Goal: Task Accomplishment & Management: Complete application form

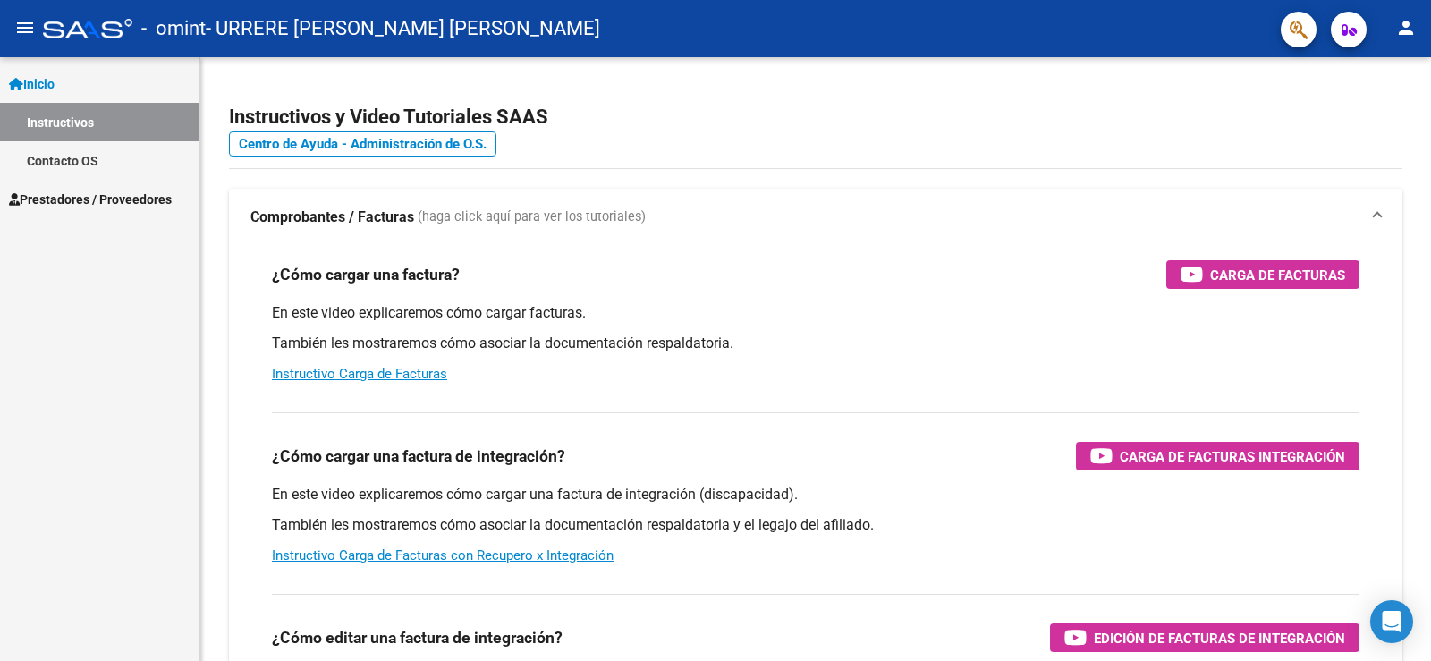
click at [127, 199] on span "Prestadores / Proveedores" at bounding box center [90, 200] width 163 height 20
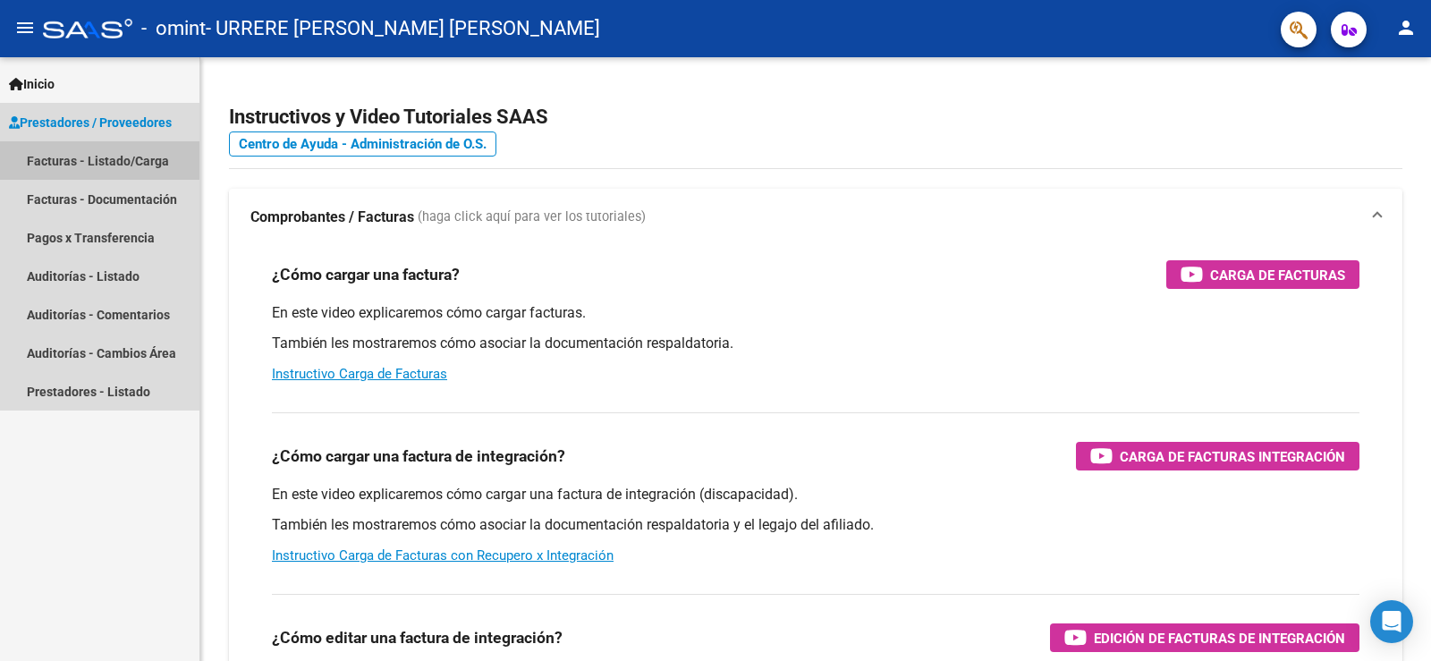
click at [81, 151] on link "Facturas - Listado/Carga" at bounding box center [99, 160] width 199 height 38
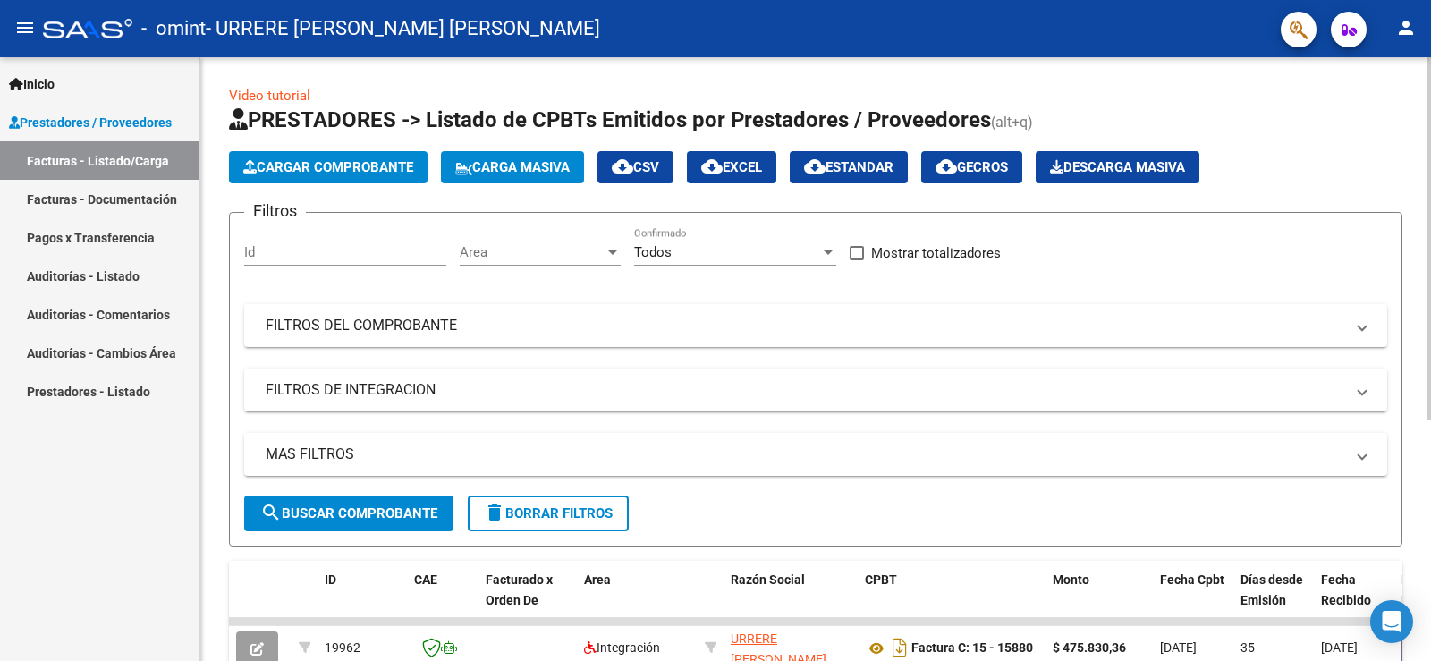
click at [330, 160] on span "Cargar Comprobante" at bounding box center [328, 167] width 170 height 16
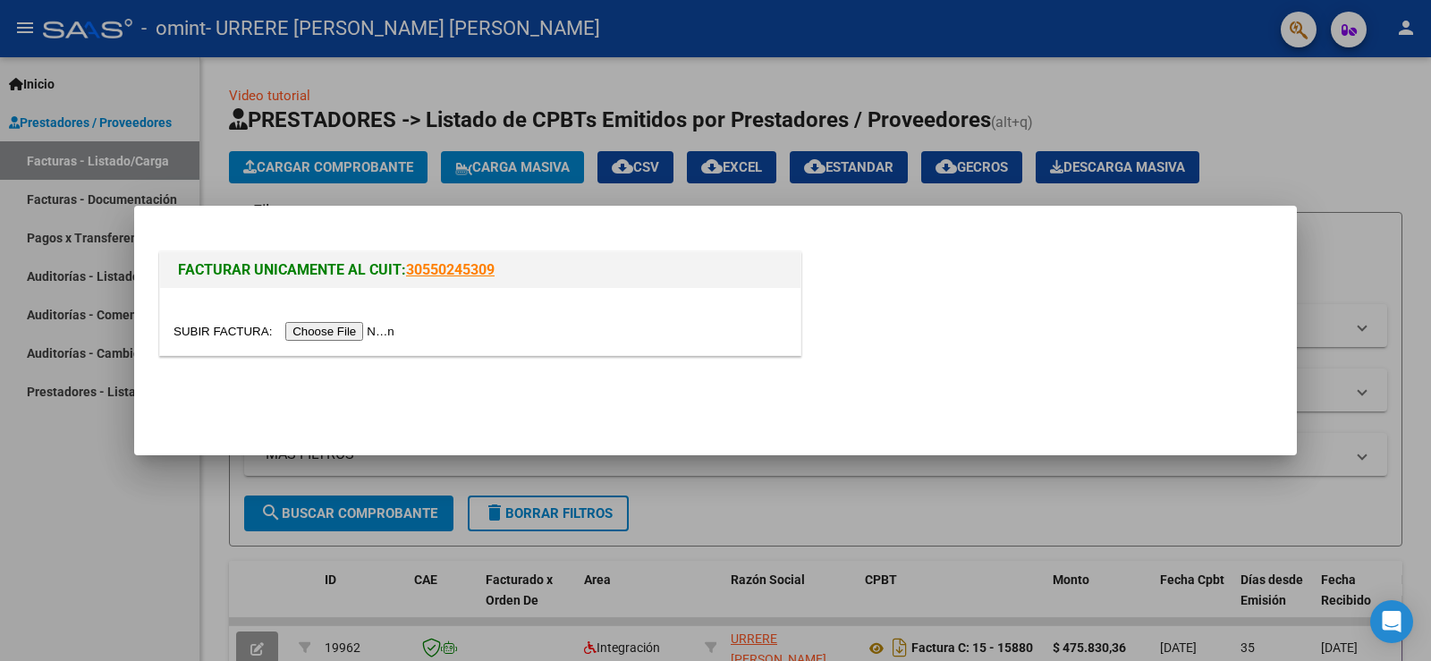
click at [334, 334] on input "file" at bounding box center [286, 331] width 226 height 19
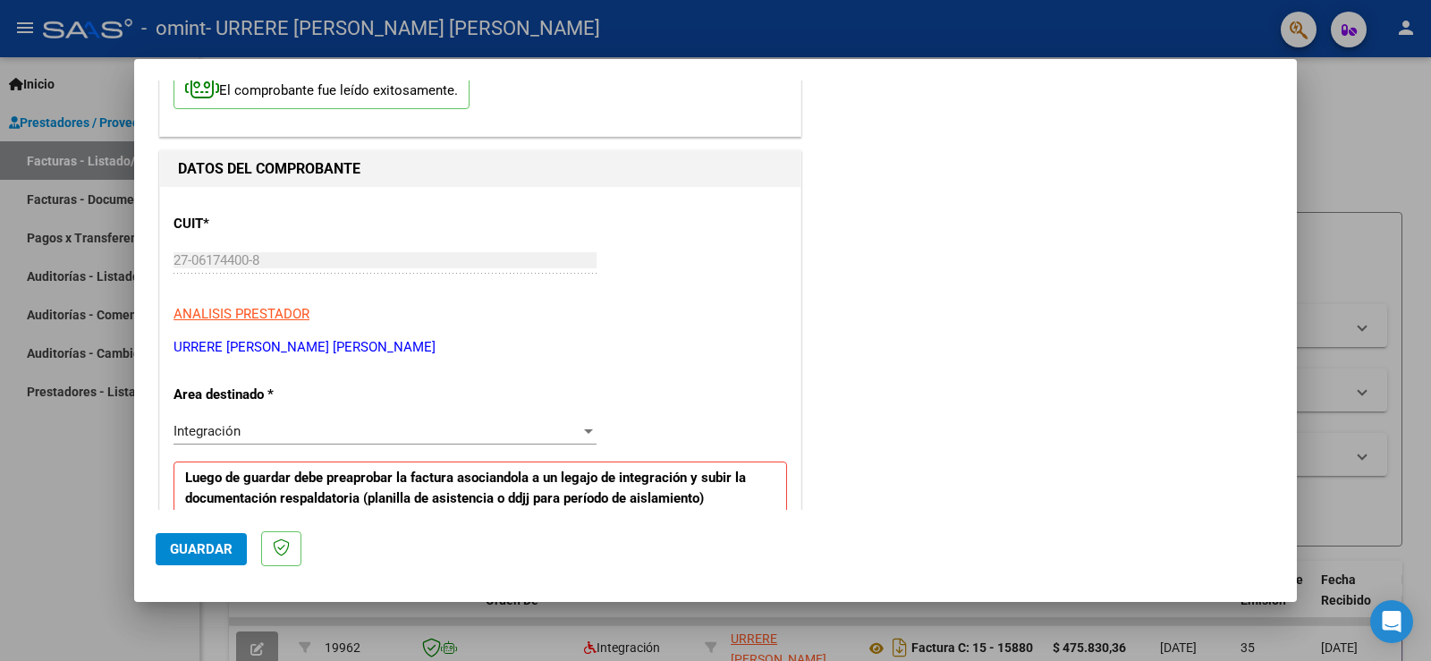
scroll to position [179, 0]
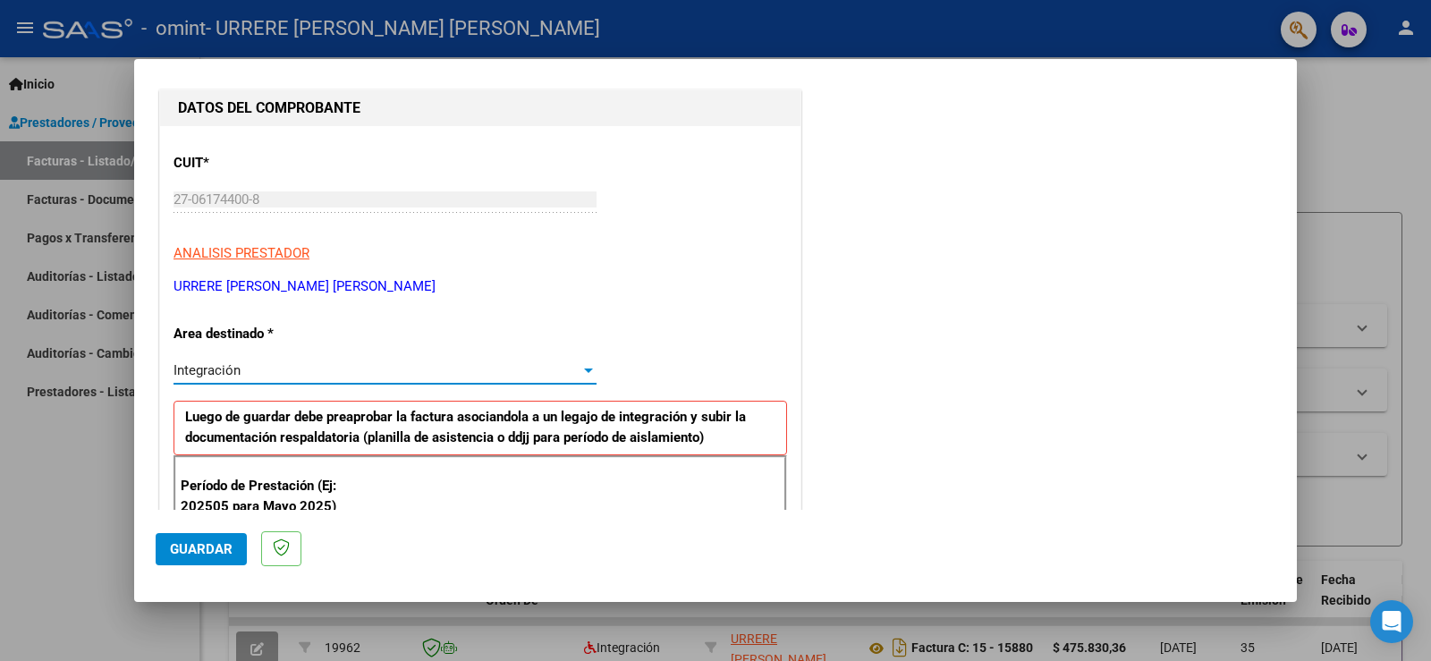
click at [569, 364] on div "Integración" at bounding box center [376, 370] width 407 height 16
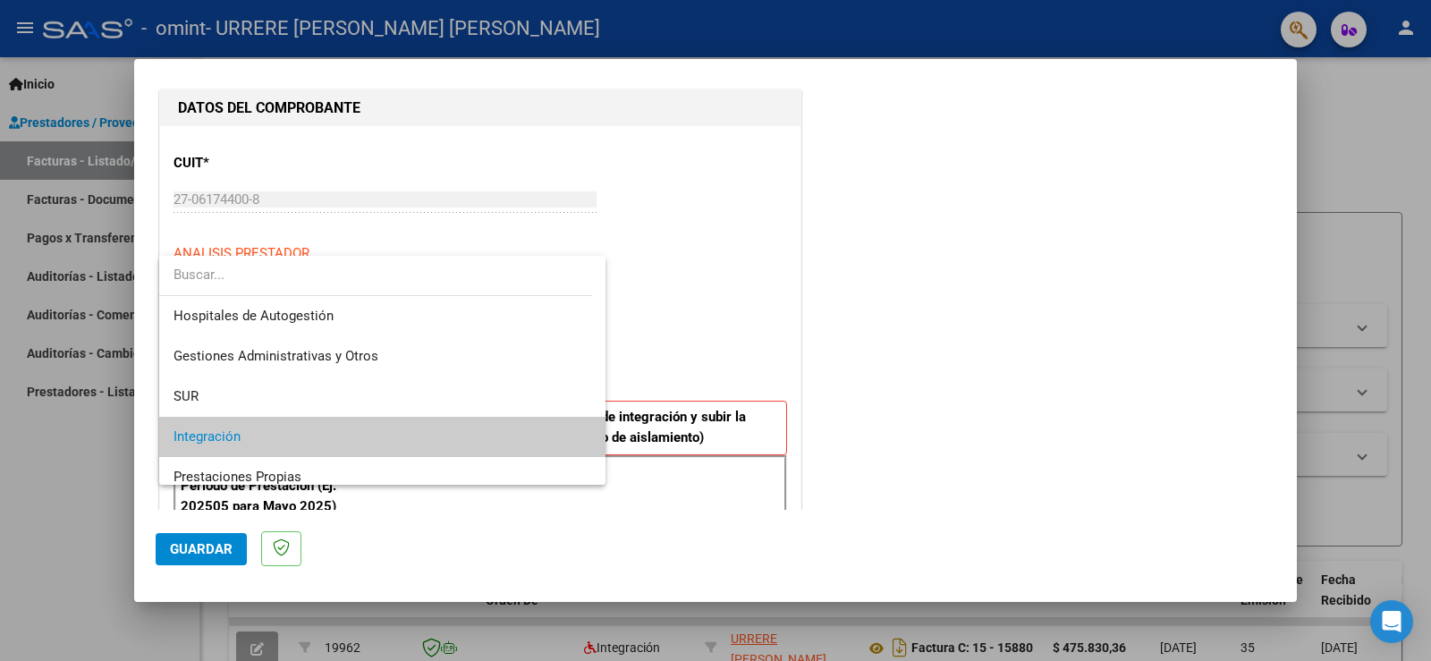
scroll to position [67, 0]
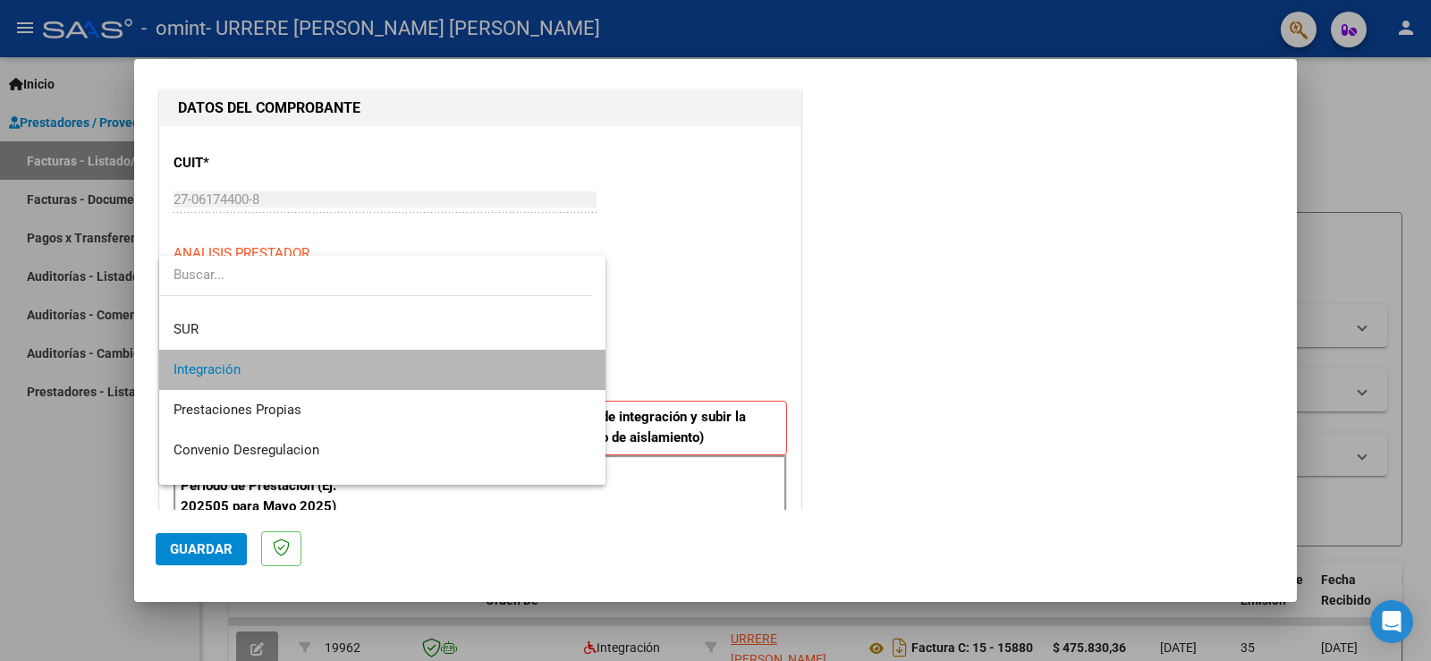
click at [567, 364] on span "Integración" at bounding box center [382, 370] width 418 height 40
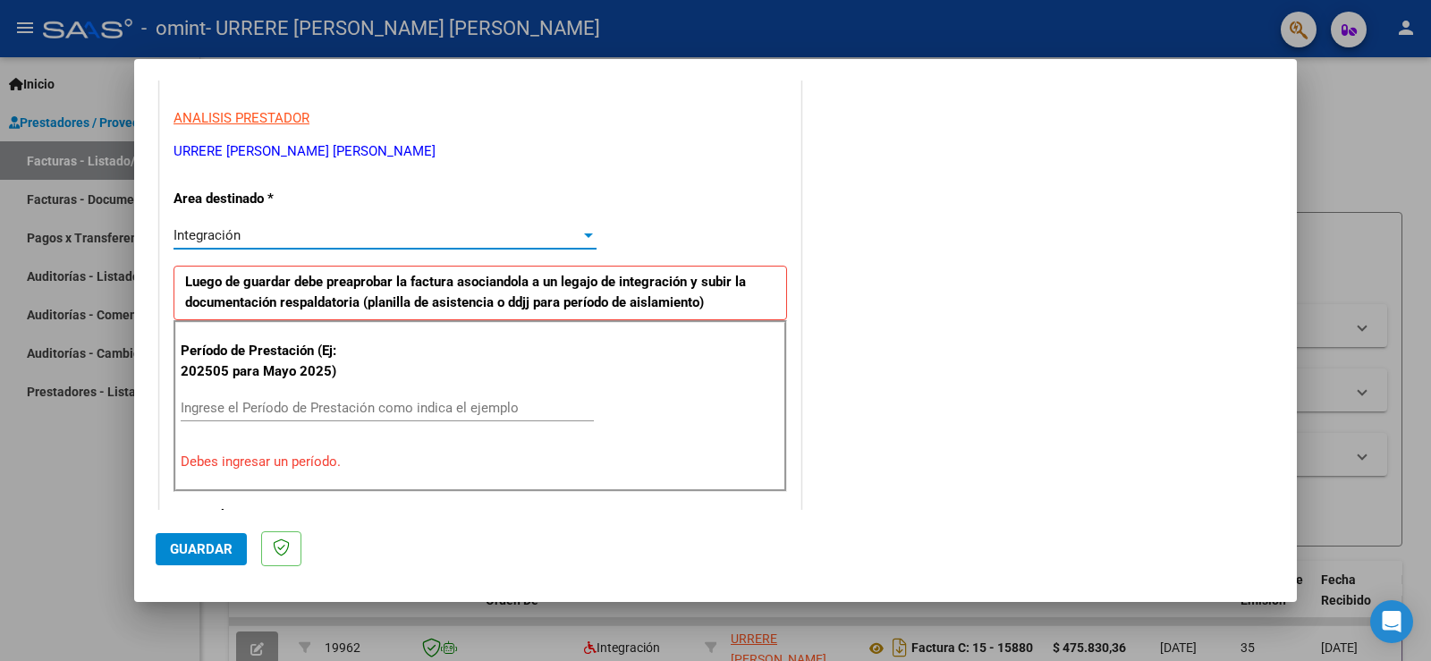
scroll to position [358, 0]
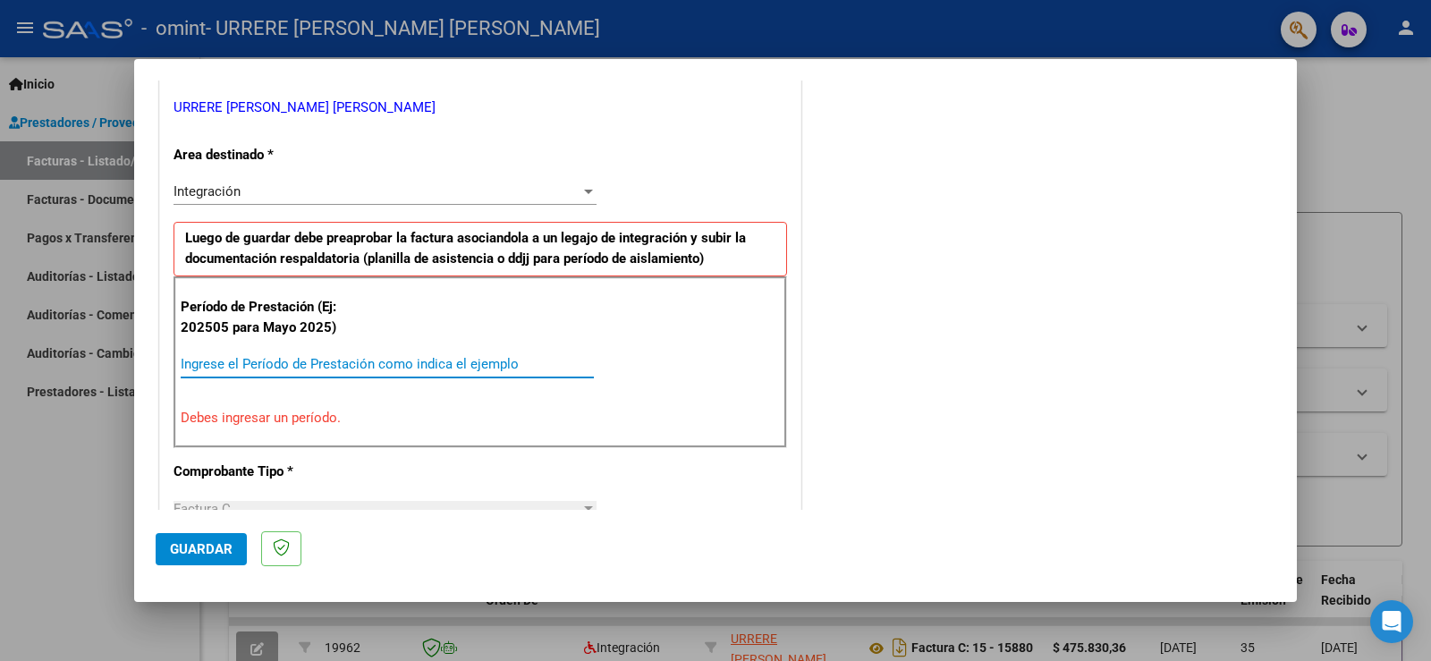
click at [464, 368] on input "Ingrese el Período de Prestación como indica el ejemplo" at bounding box center [387, 364] width 413 height 16
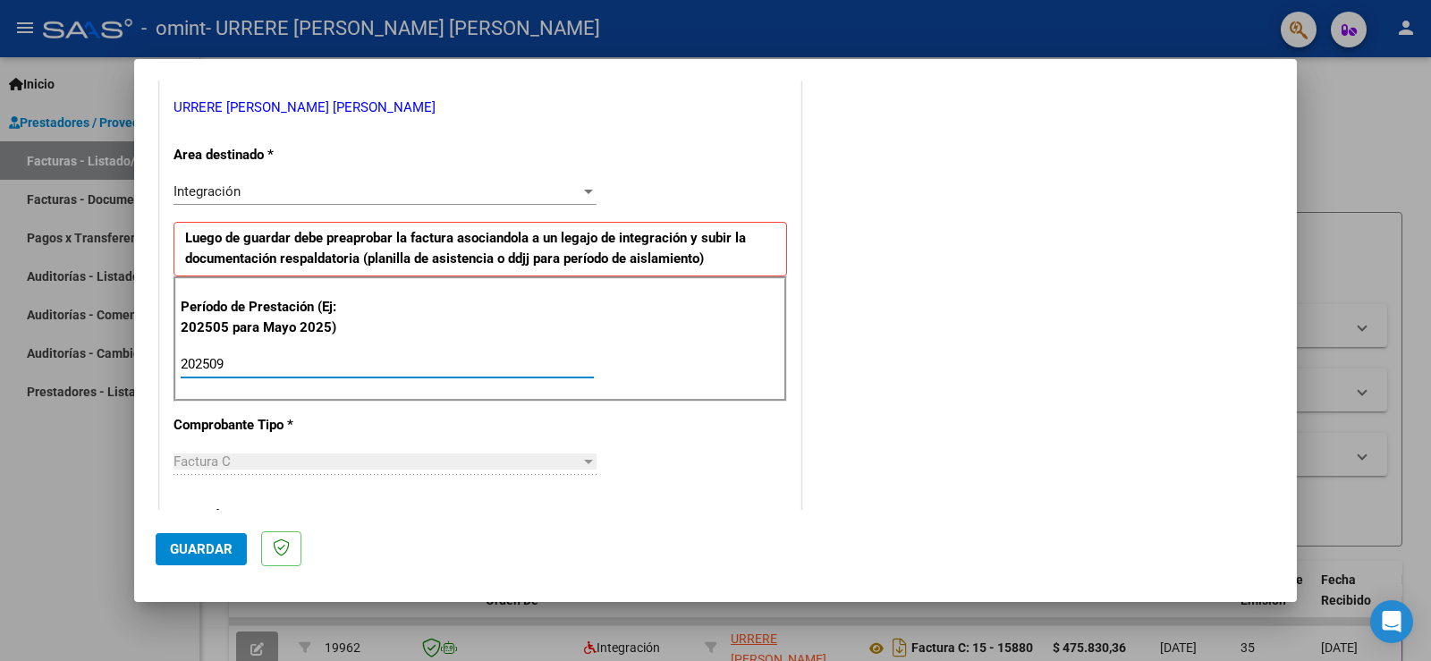
type input "202509"
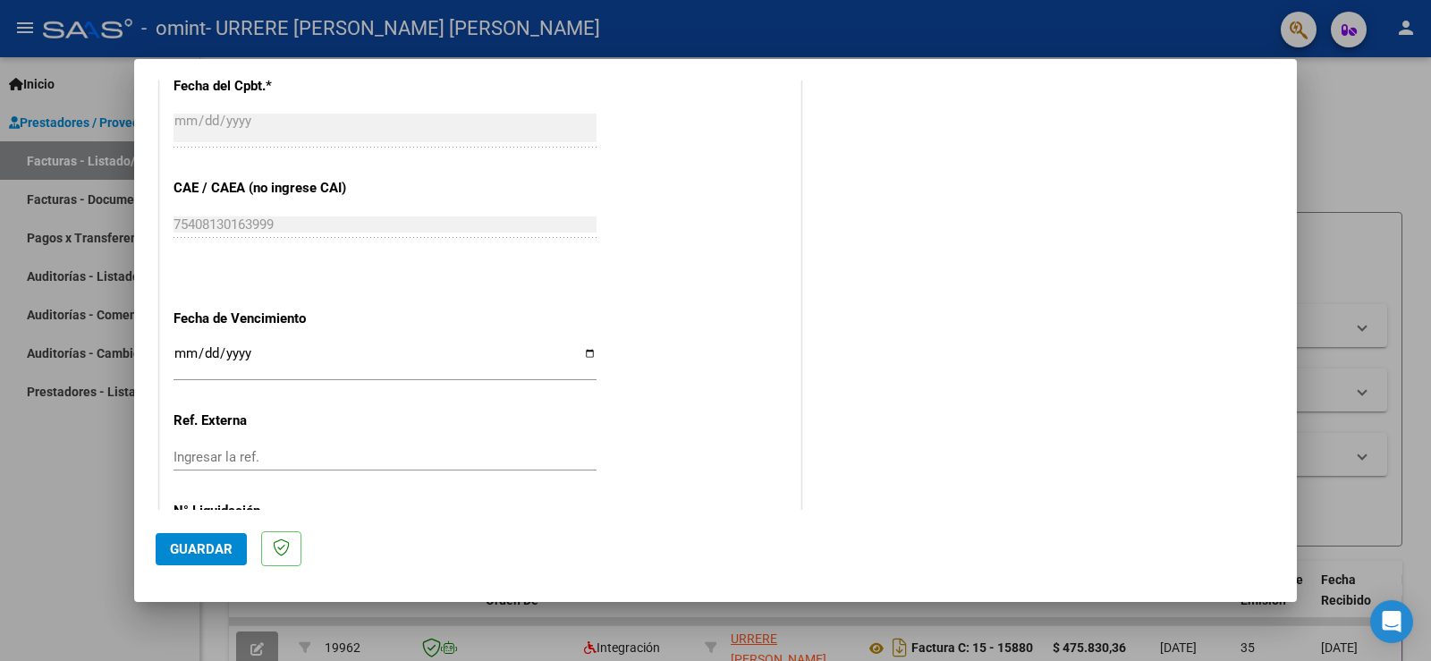
scroll to position [1073, 0]
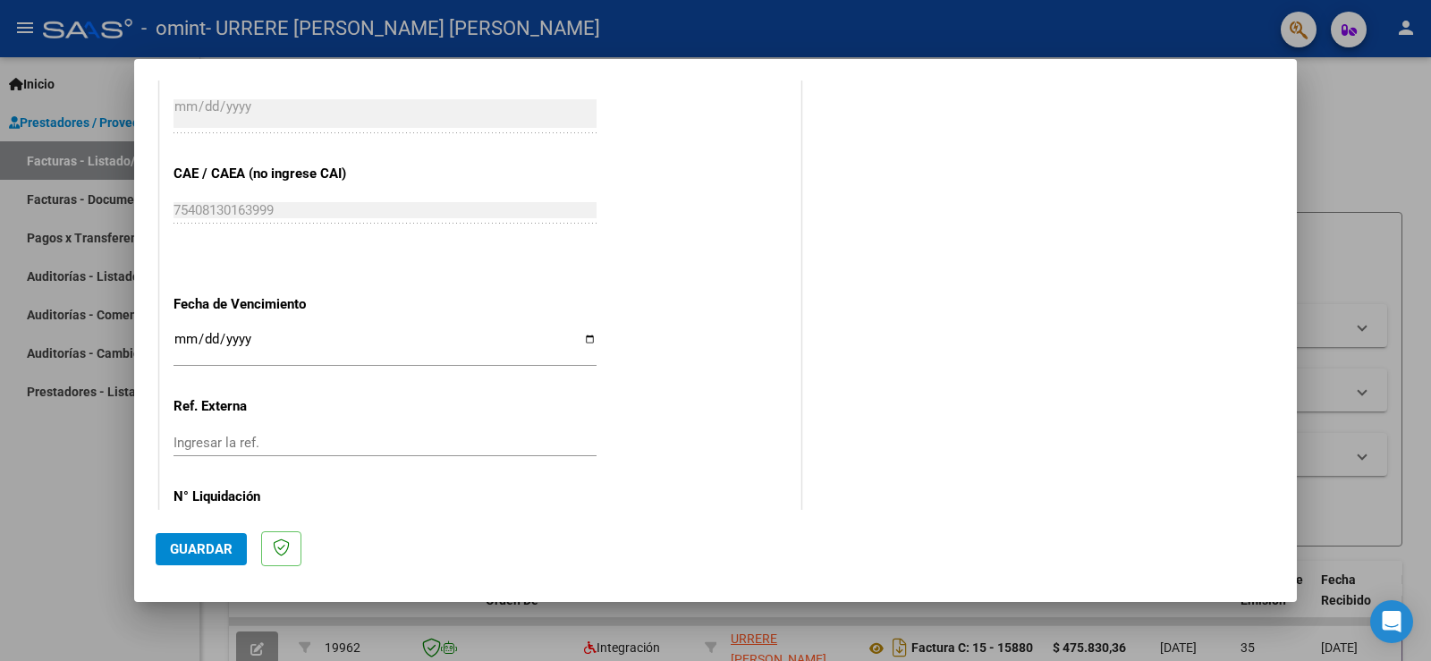
click at [588, 339] on input "Ingresar la fecha" at bounding box center [384, 346] width 423 height 29
type input "[DATE]"
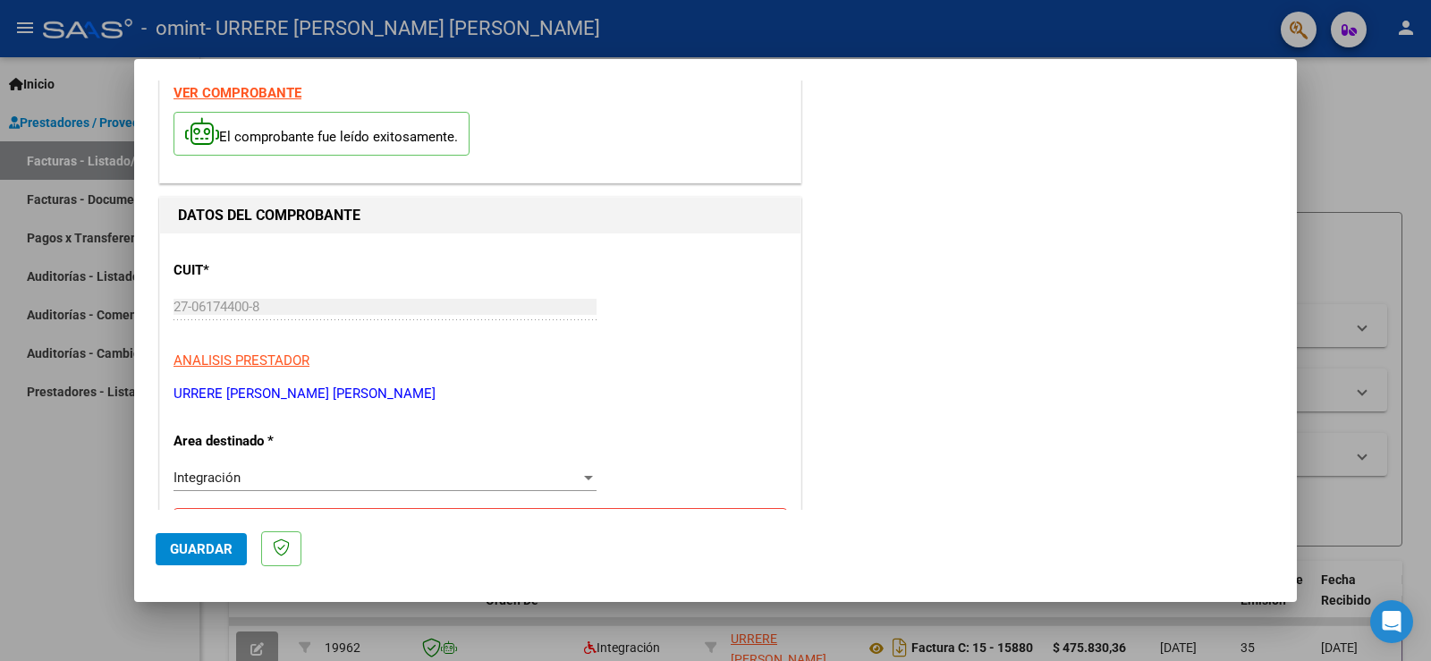
scroll to position [0, 0]
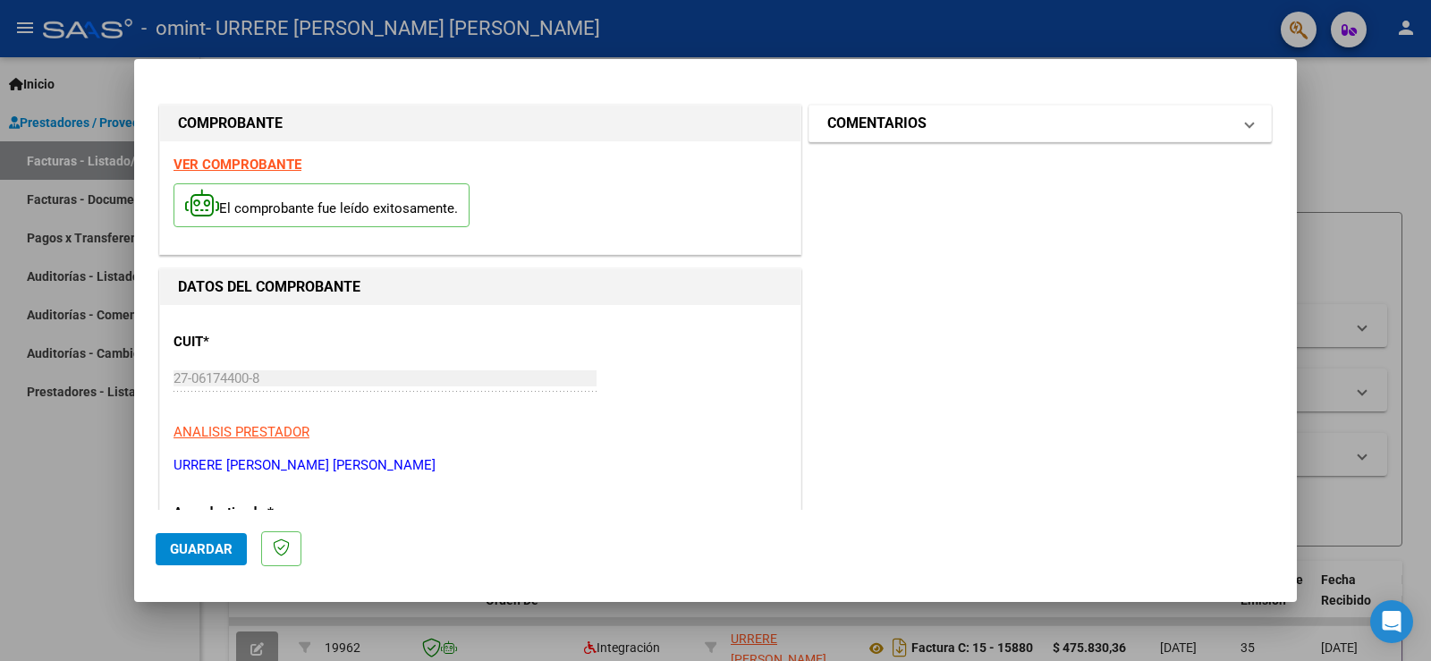
click at [1215, 132] on mat-panel-title "COMENTARIOS" at bounding box center [1029, 123] width 404 height 21
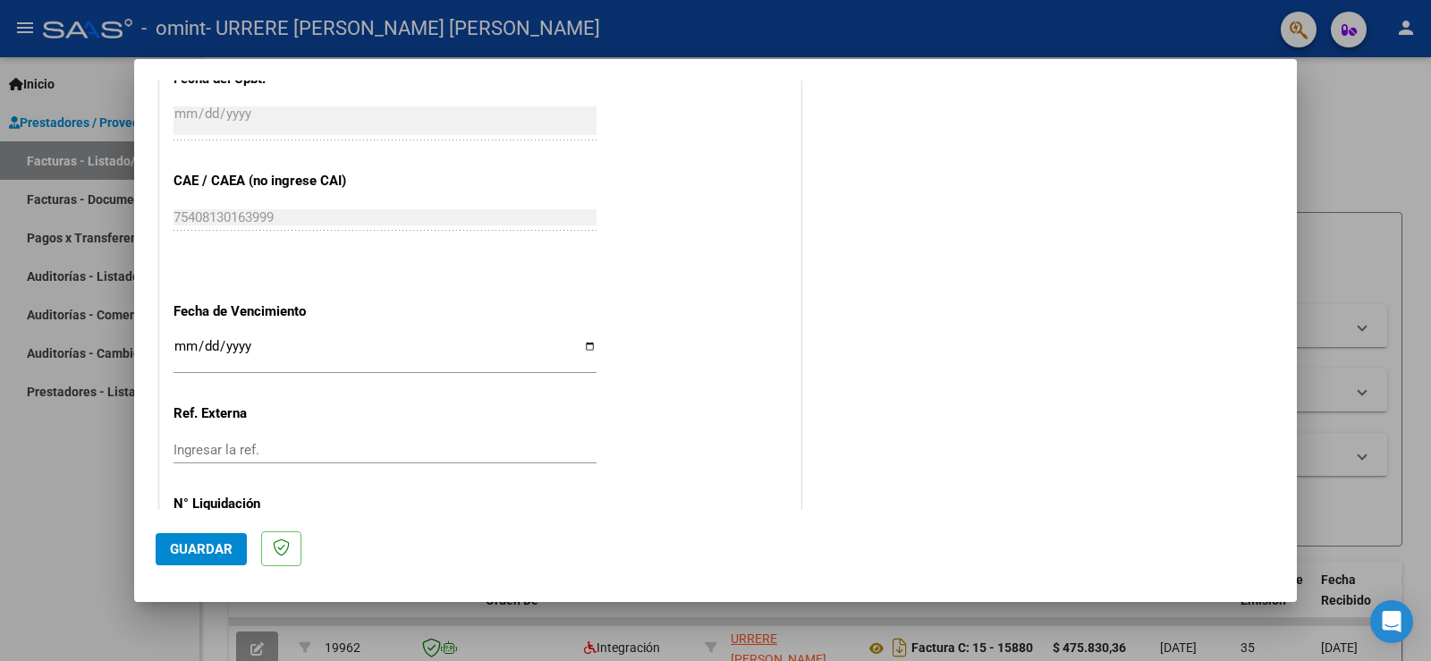
scroll to position [1145, 0]
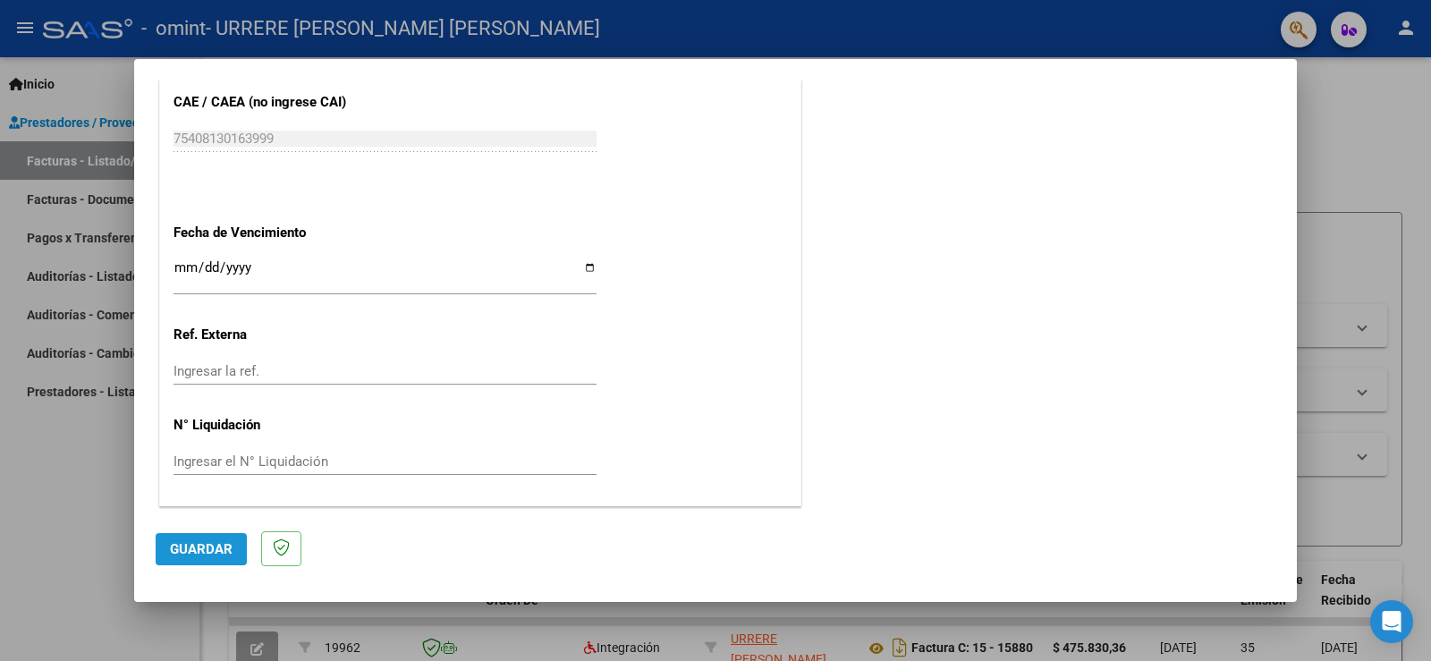
click at [207, 545] on span "Guardar" at bounding box center [201, 549] width 63 height 16
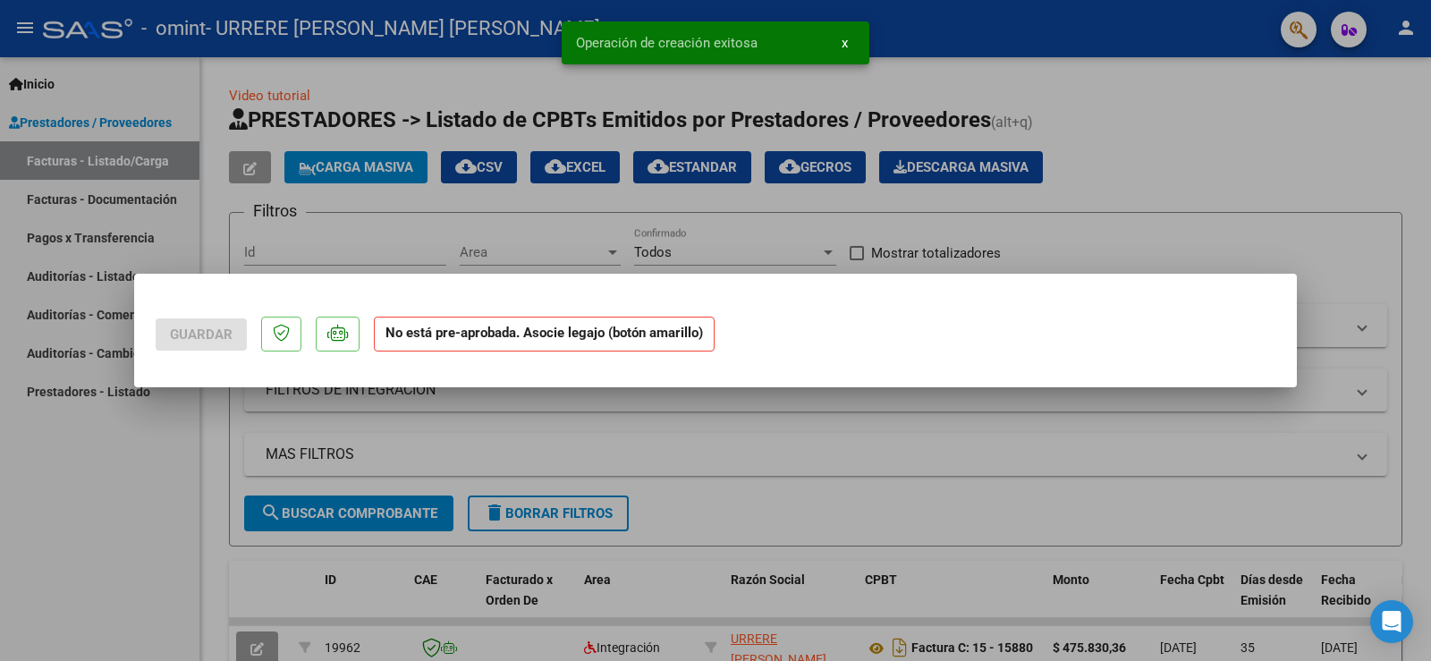
scroll to position [0, 0]
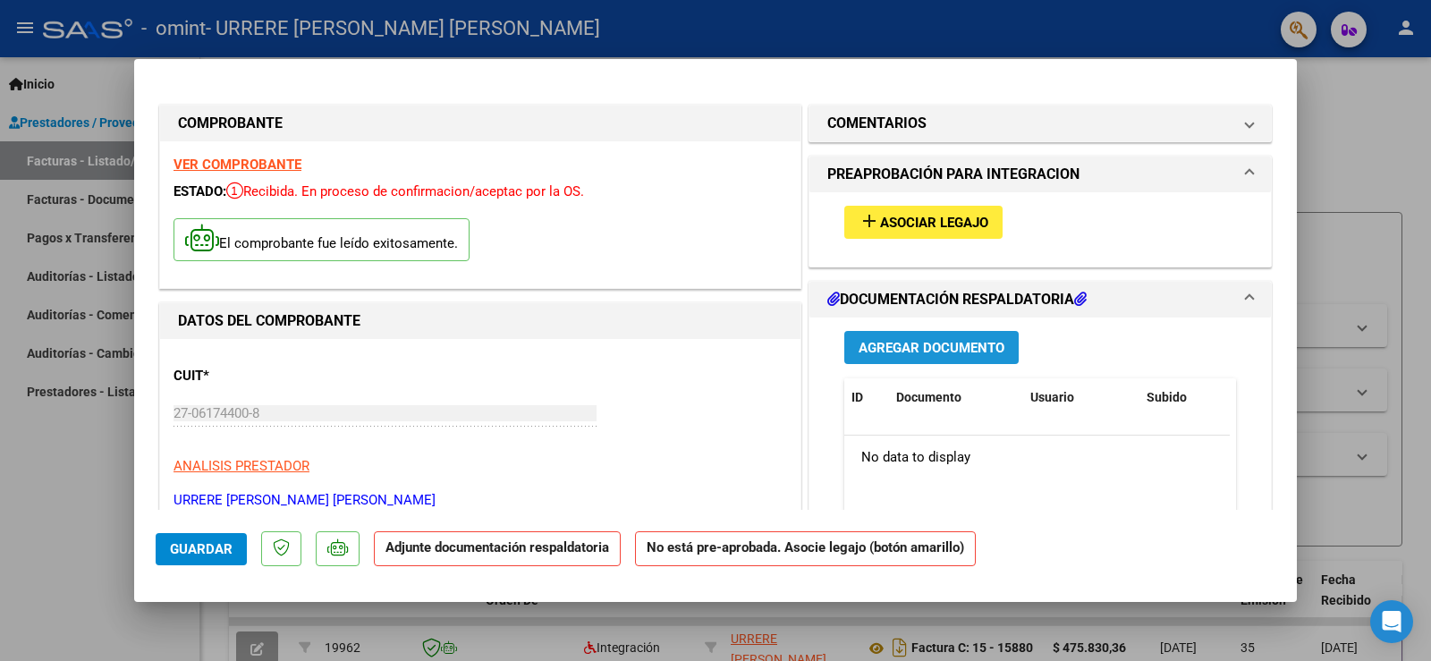
click at [907, 343] on span "Agregar Documento" at bounding box center [931, 348] width 146 height 16
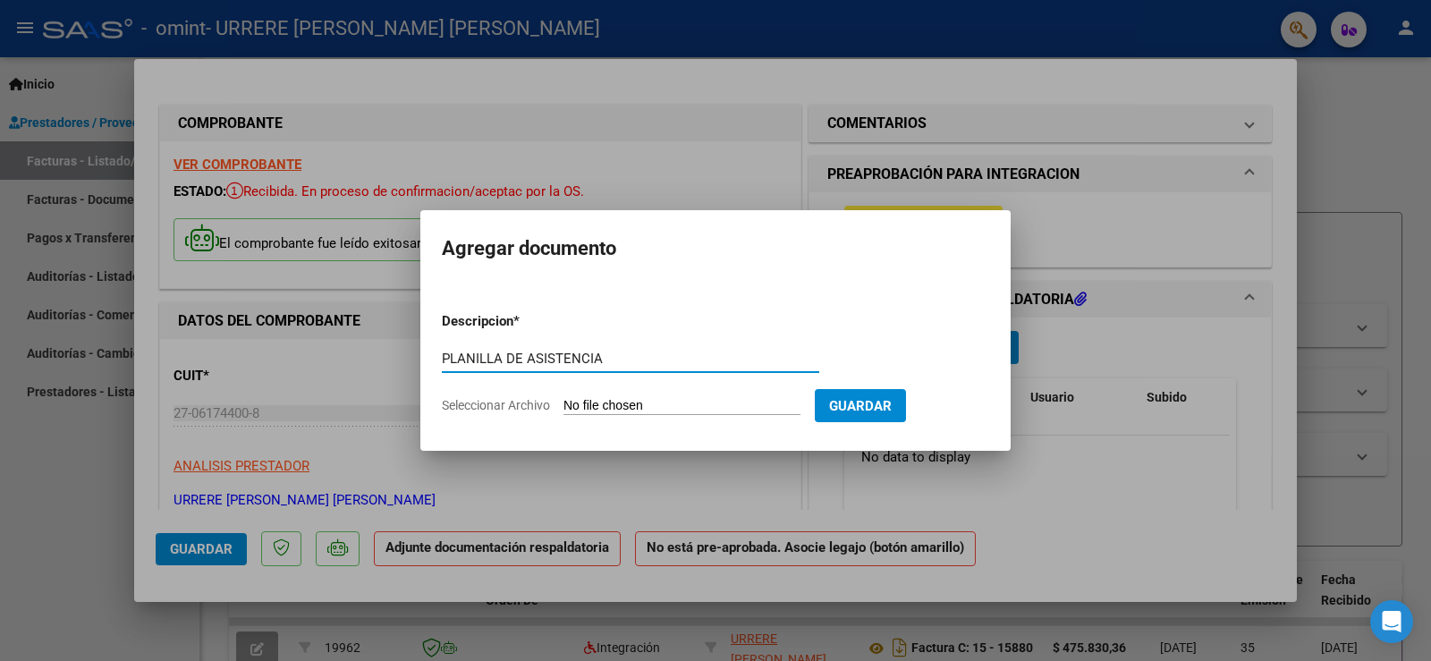
type input "PLANILLA DE ASISTENCIA"
click at [663, 403] on input "Seleccionar Archivo" at bounding box center [681, 406] width 237 height 17
type input "C:\fakepath\[PERSON_NAME] ALFONSO206.pdf"
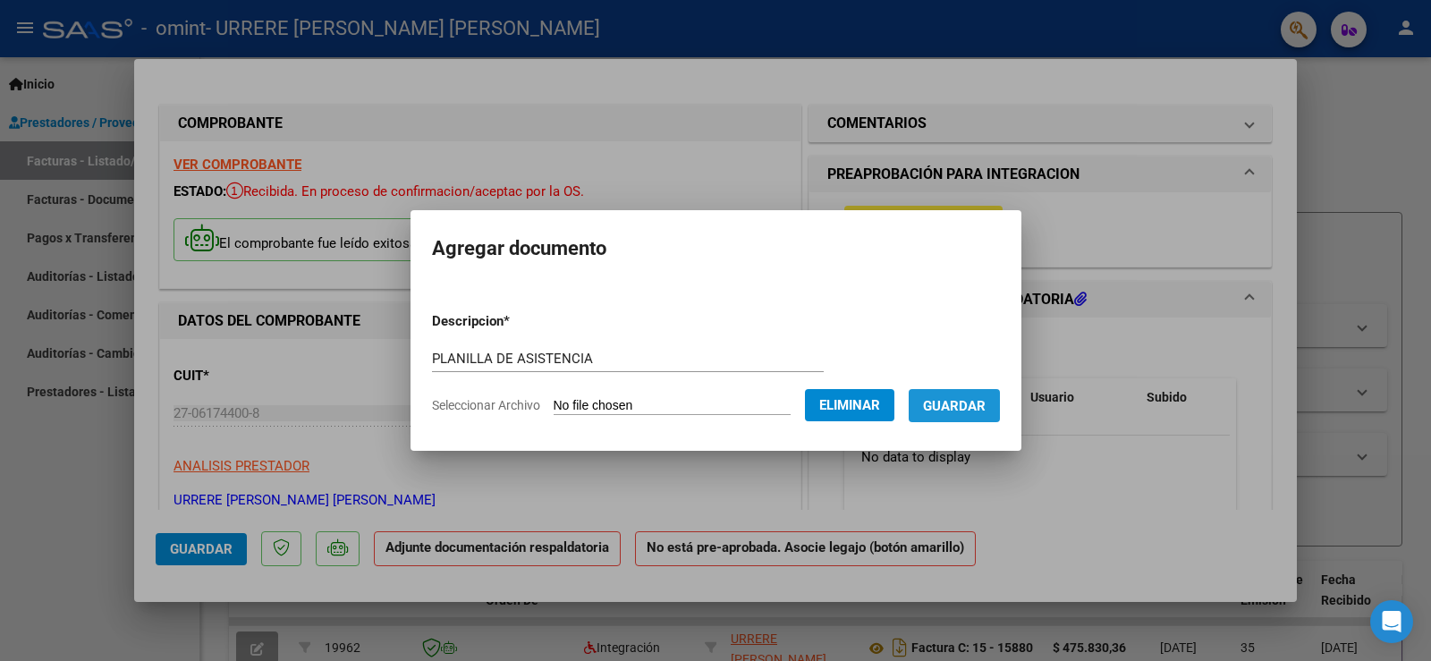
click at [985, 399] on span "Guardar" at bounding box center [954, 406] width 63 height 16
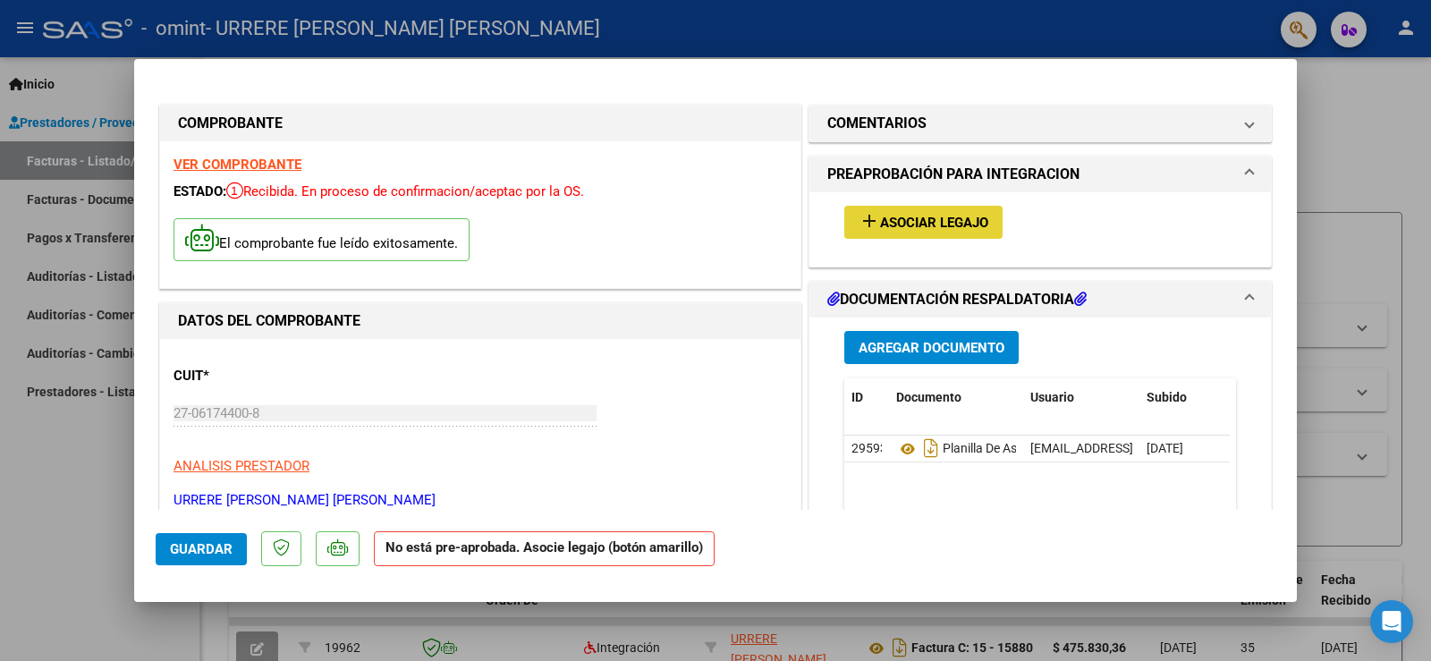
click at [913, 223] on span "Asociar Legajo" at bounding box center [934, 223] width 108 height 16
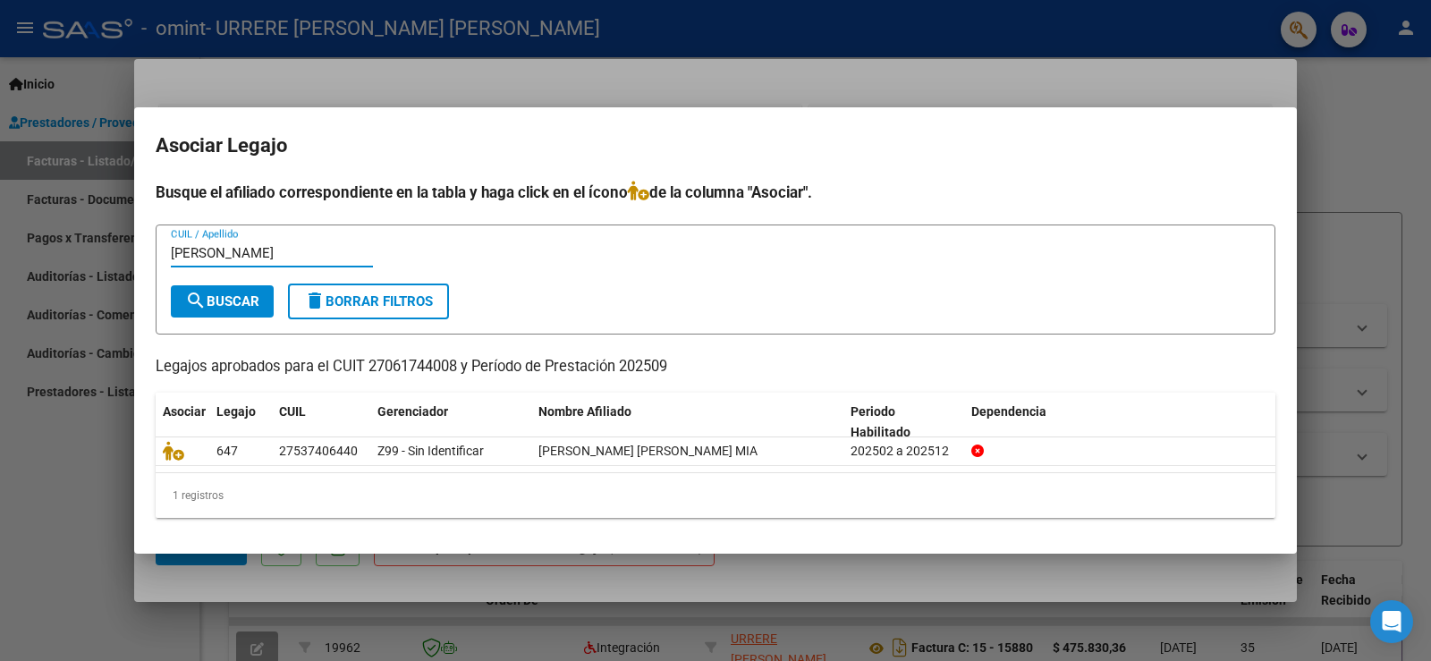
type input "[PERSON_NAME]"
click at [227, 302] on span "search Buscar" at bounding box center [222, 301] width 74 height 16
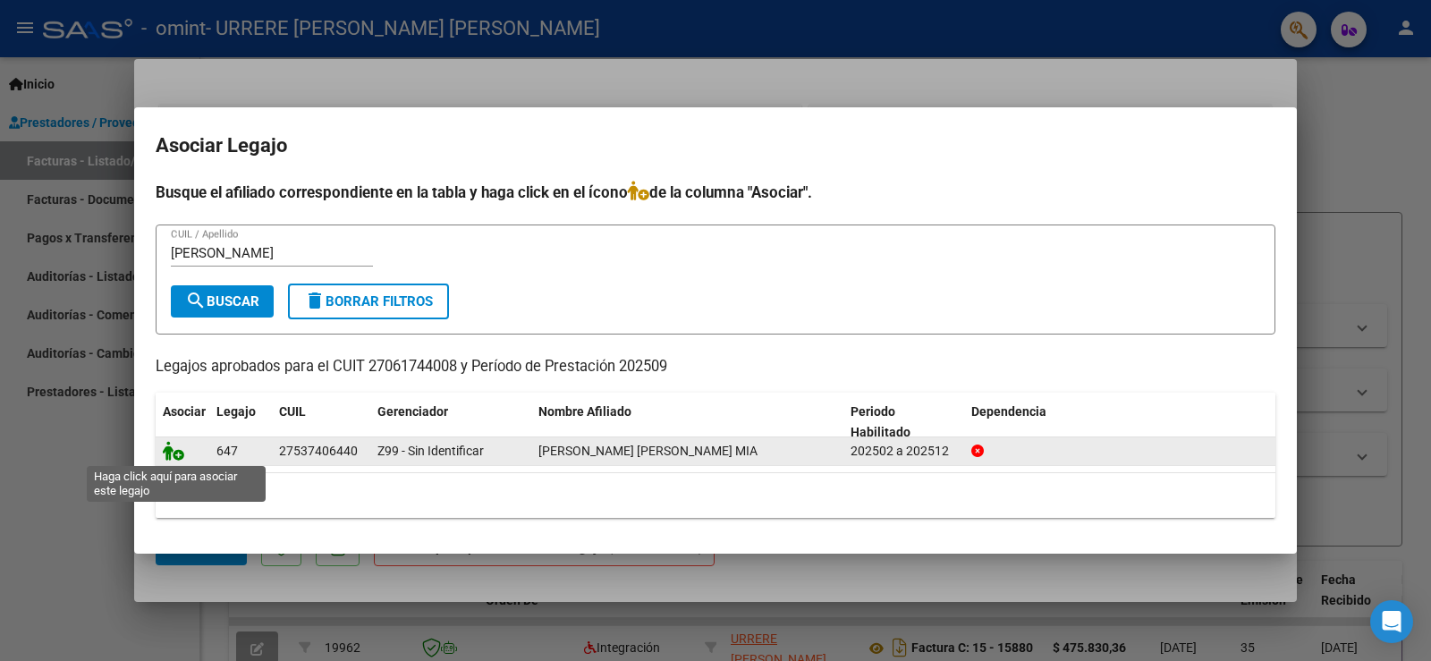
click at [179, 452] on icon at bounding box center [173, 451] width 21 height 20
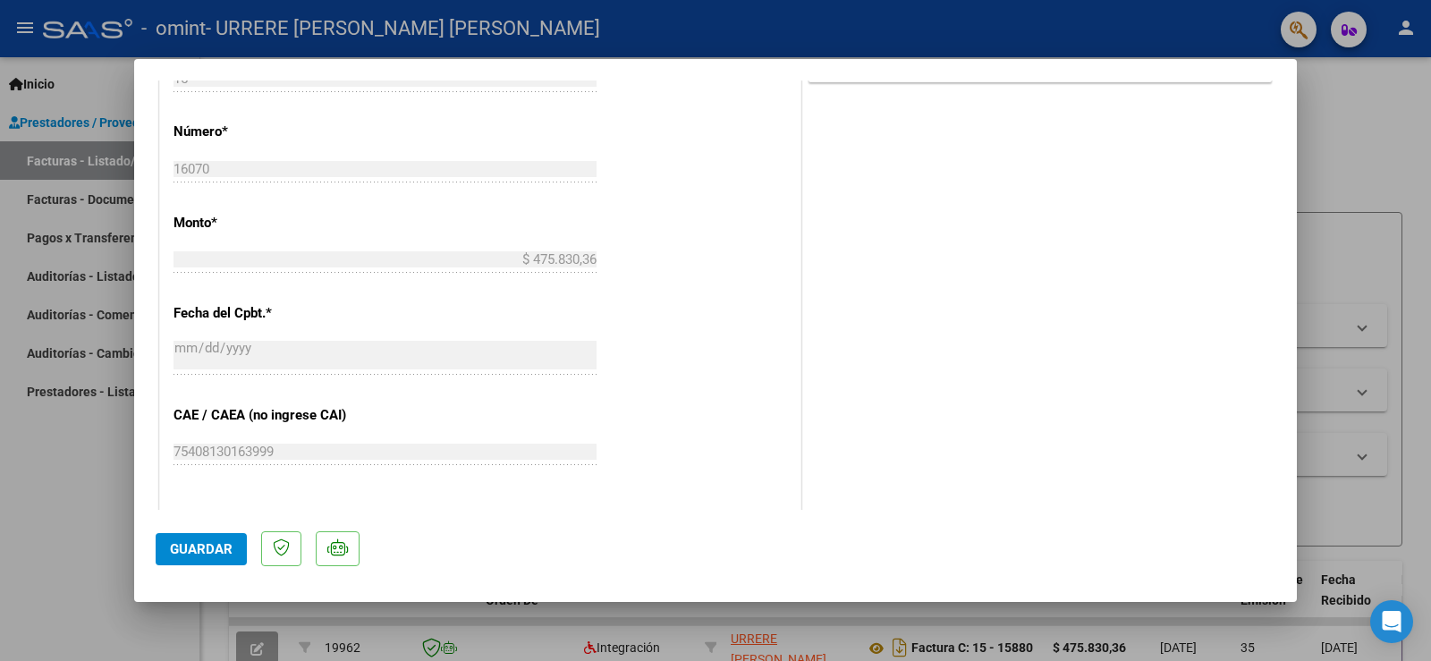
scroll to position [814, 0]
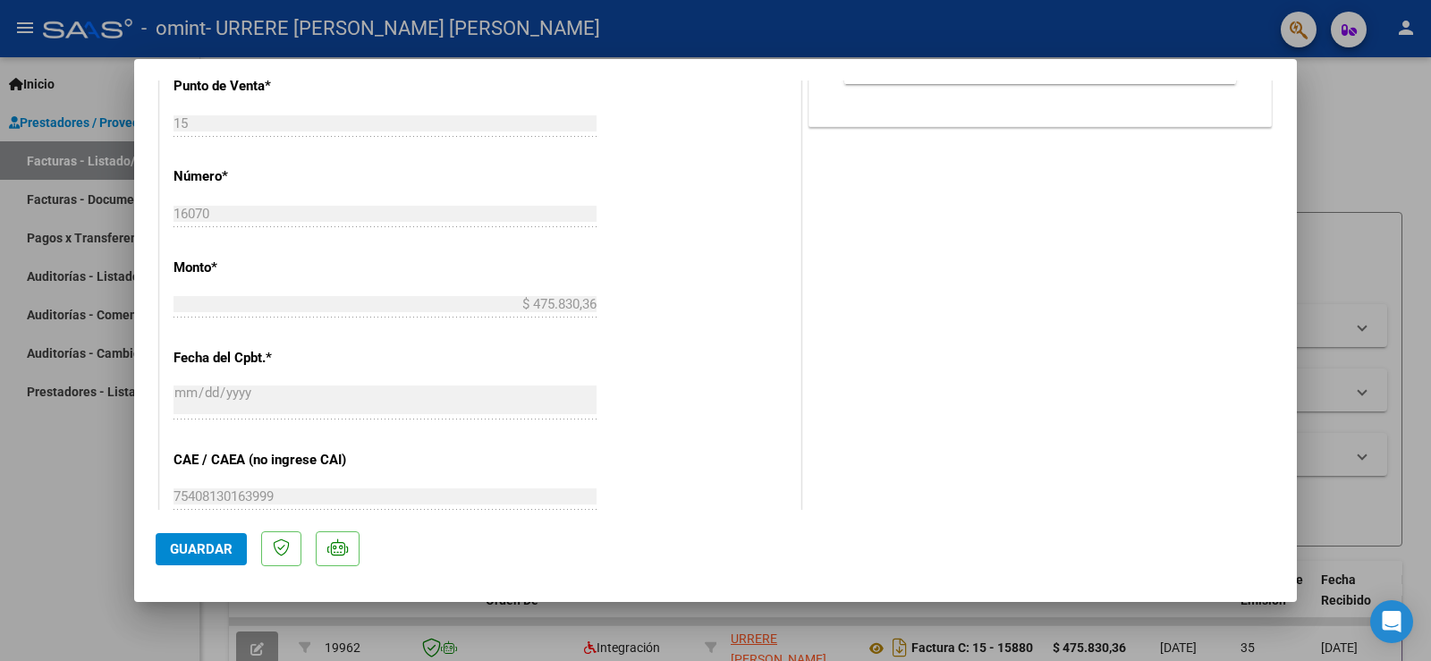
click at [187, 553] on span "Guardar" at bounding box center [201, 549] width 63 height 16
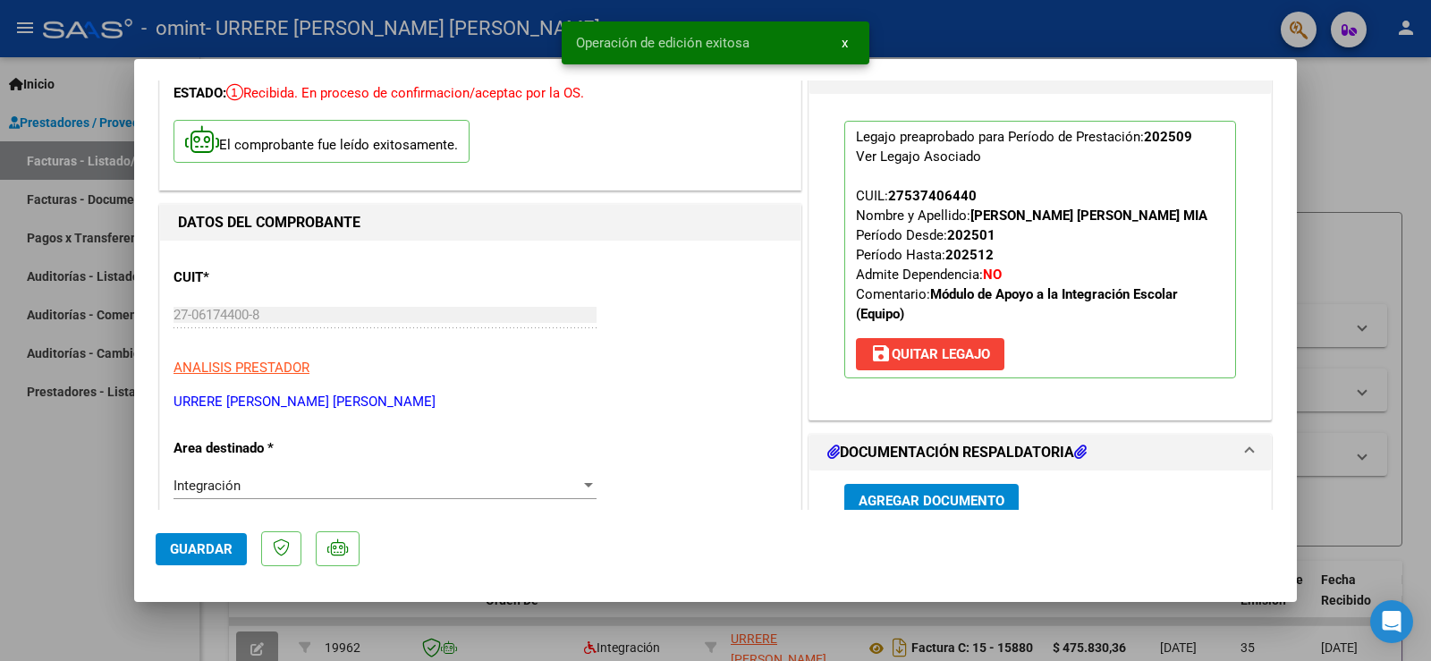
scroll to position [0, 0]
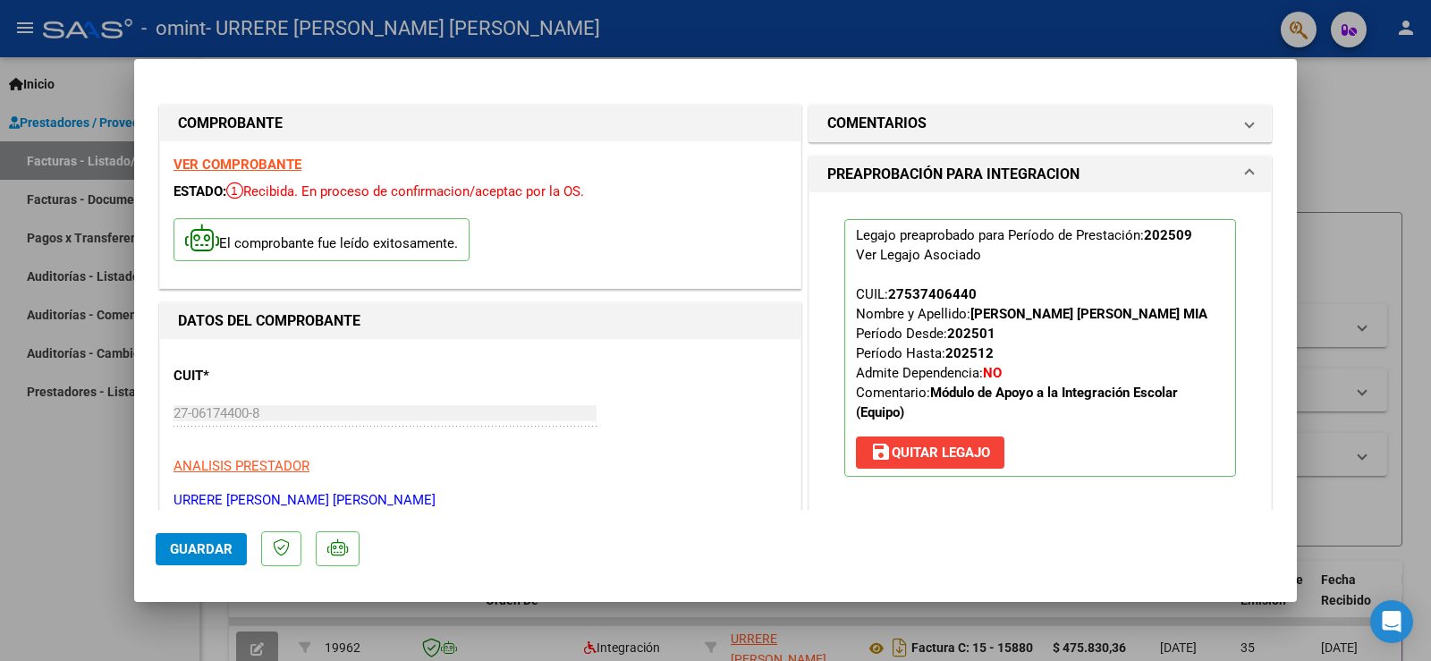
click at [89, 497] on div at bounding box center [715, 330] width 1431 height 661
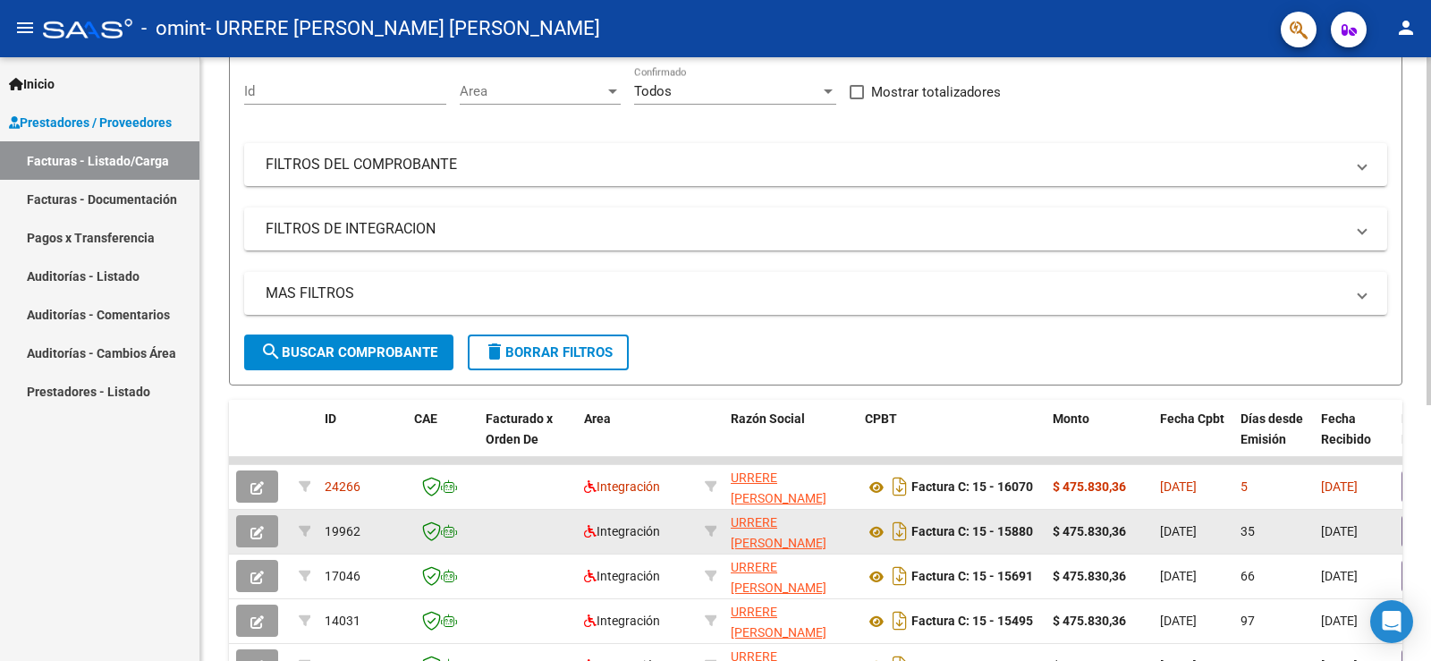
scroll to position [179, 0]
